Goal: Task Accomplishment & Management: Manage account settings

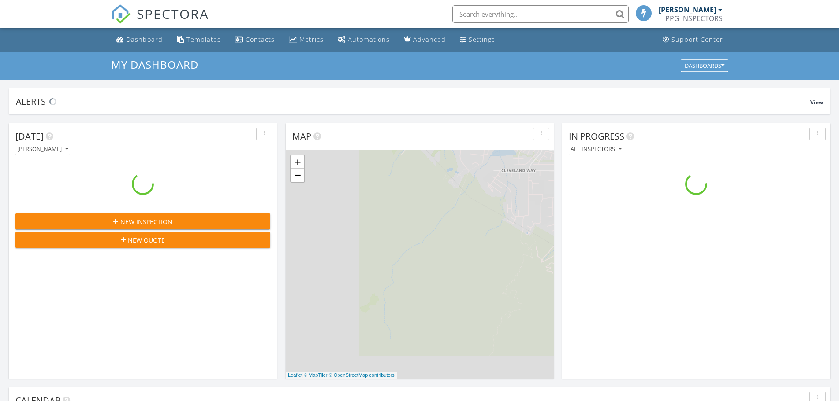
scroll to position [817, 854]
click at [483, 16] on input "text" at bounding box center [540, 14] width 176 height 18
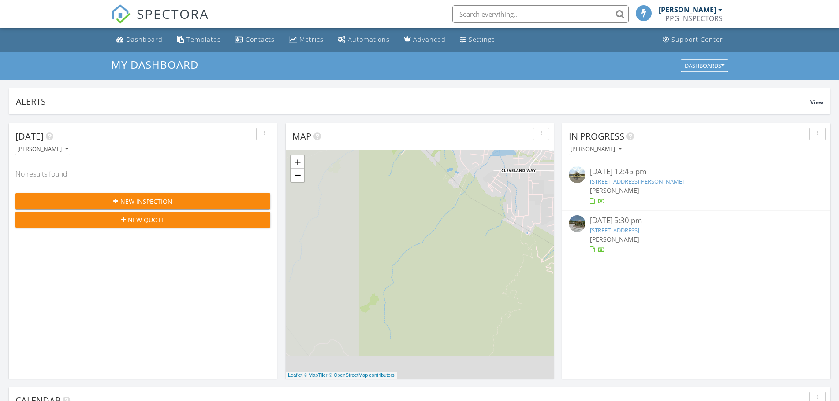
scroll to position [4, 4]
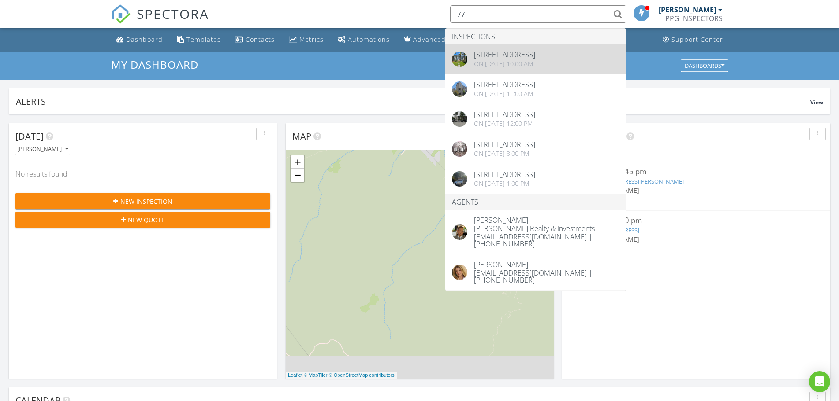
type input "77"
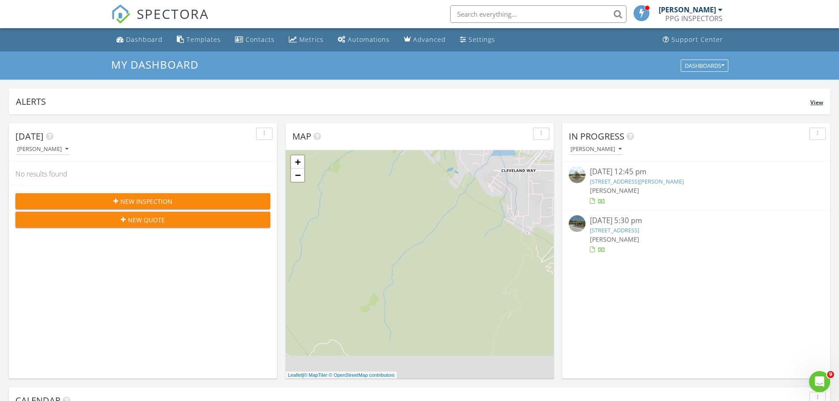
scroll to position [0, 0]
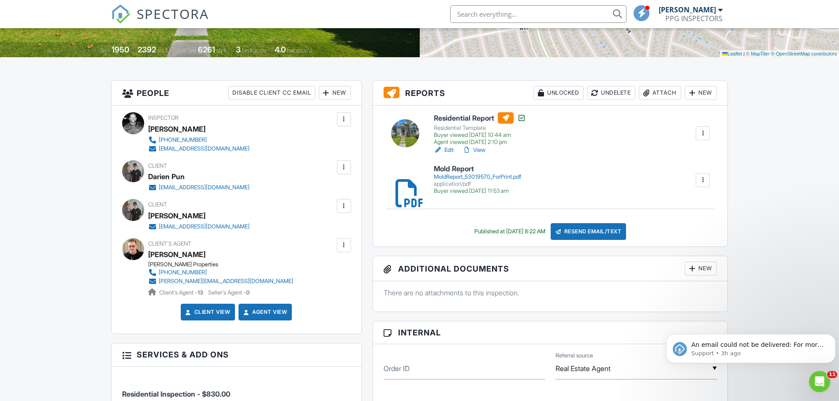
scroll to position [176, 0]
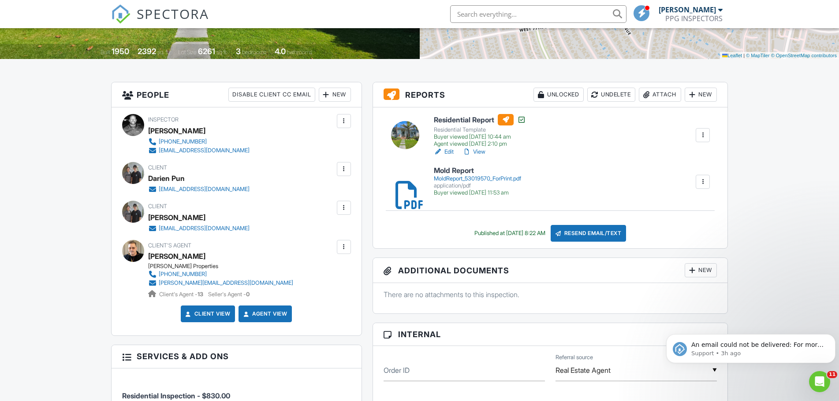
click at [448, 149] on link "Edit" at bounding box center [444, 152] width 20 height 9
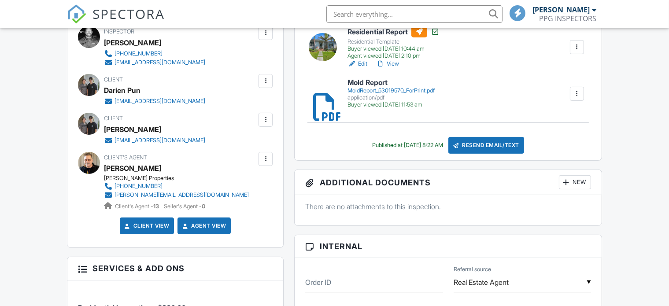
click at [268, 81] on div at bounding box center [265, 81] width 9 height 9
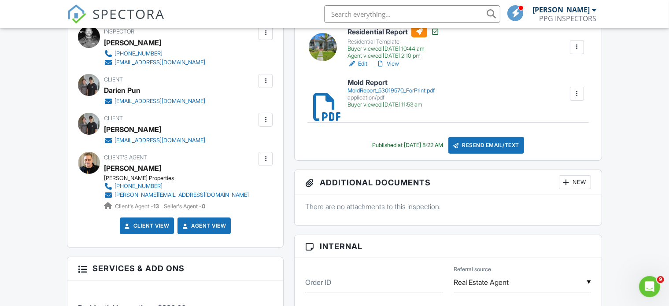
click at [266, 158] on div at bounding box center [265, 159] width 9 height 9
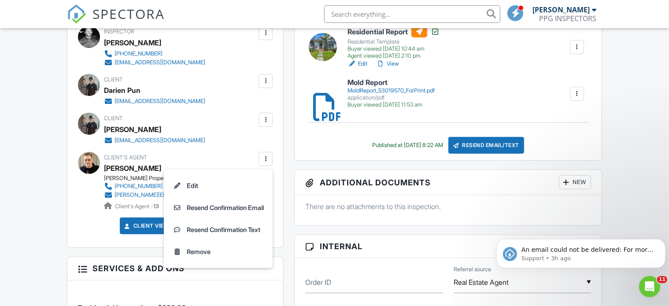
click at [215, 144] on div "Client Vicky Yee vickywkyee@gmail.com" at bounding box center [176, 129] width 144 height 32
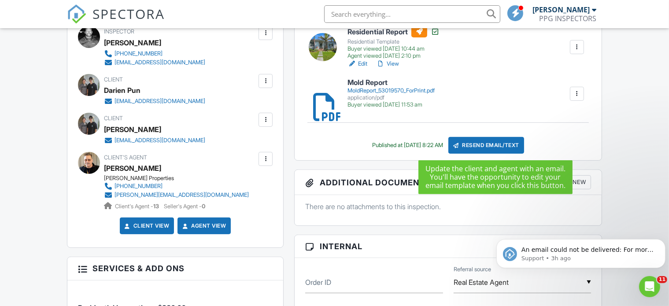
click at [479, 147] on div "Resend Email/Text" at bounding box center [487, 145] width 76 height 17
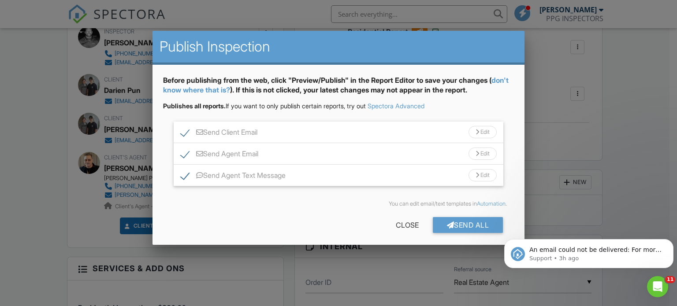
scroll to position [4, 0]
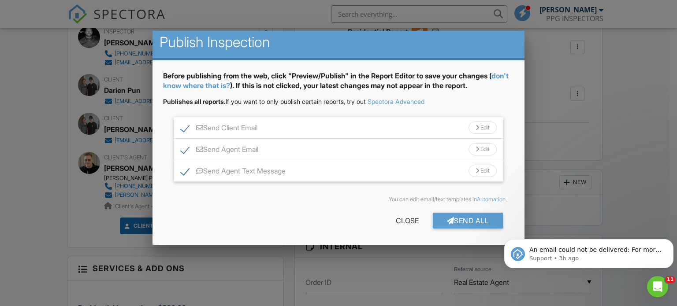
click at [183, 132] on label "Send Client Email" at bounding box center [219, 129] width 77 height 11
checkbox input "false"
click at [448, 221] on div "Send All" at bounding box center [468, 221] width 71 height 16
